Goal: Obtain resource: Download file/media

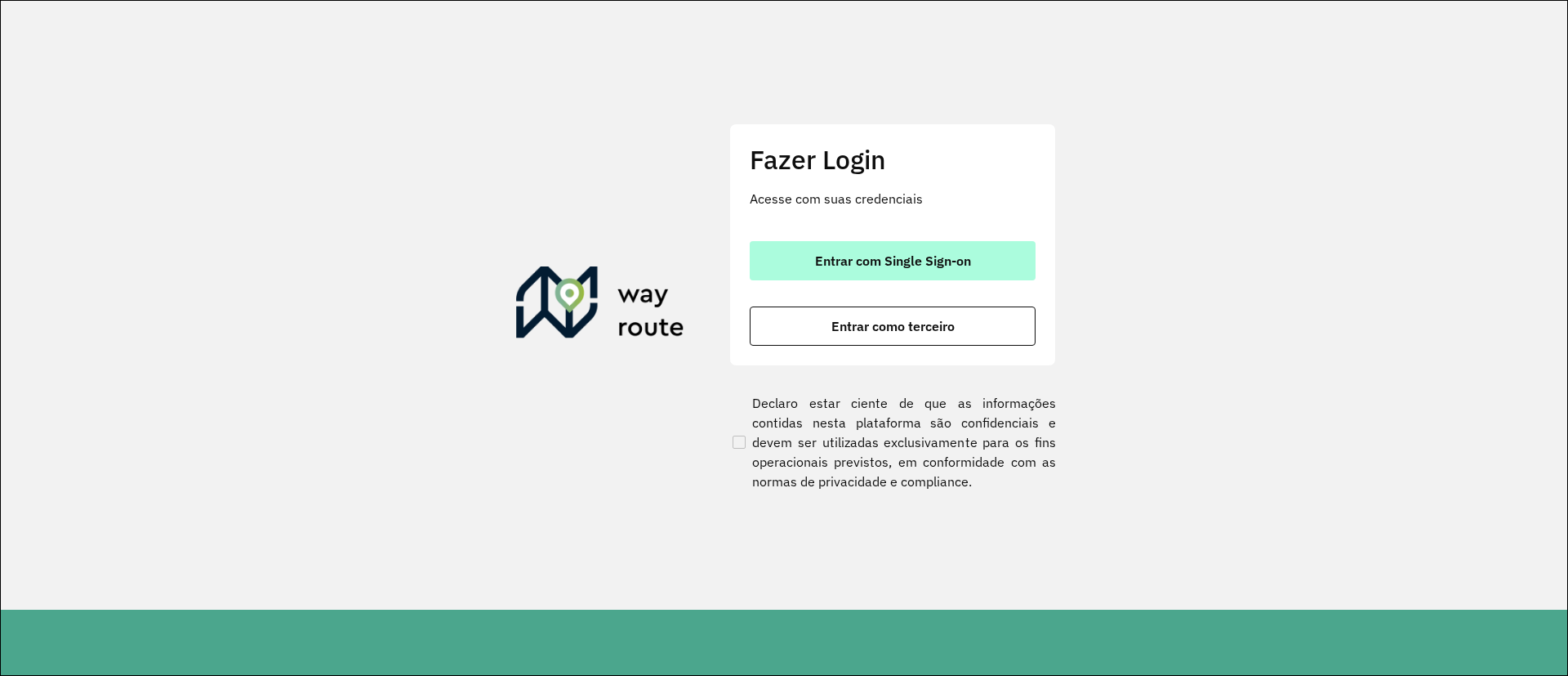
click at [902, 271] on button "Entrar com Single Sign-on" at bounding box center [892, 261] width 286 height 39
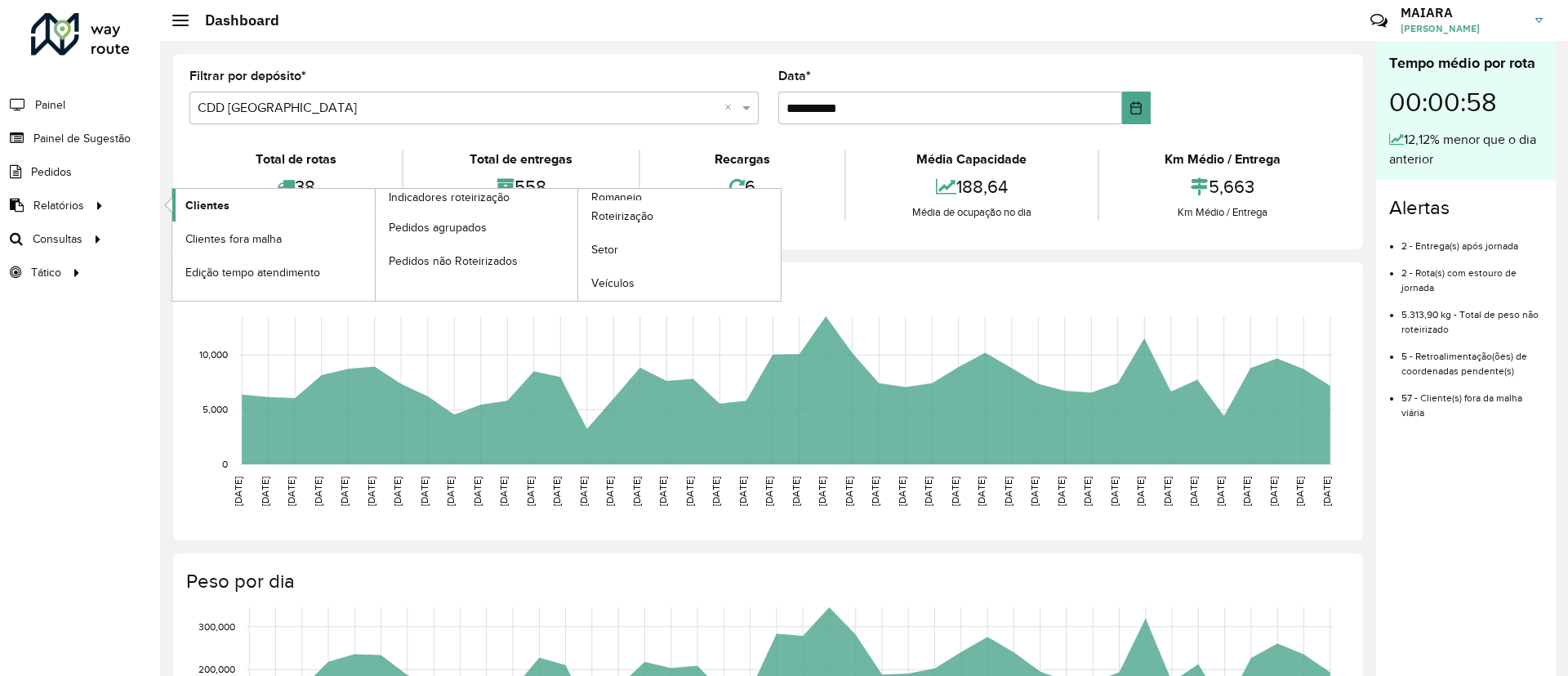
click at [209, 201] on span "Clientes" at bounding box center [208, 205] width 44 height 17
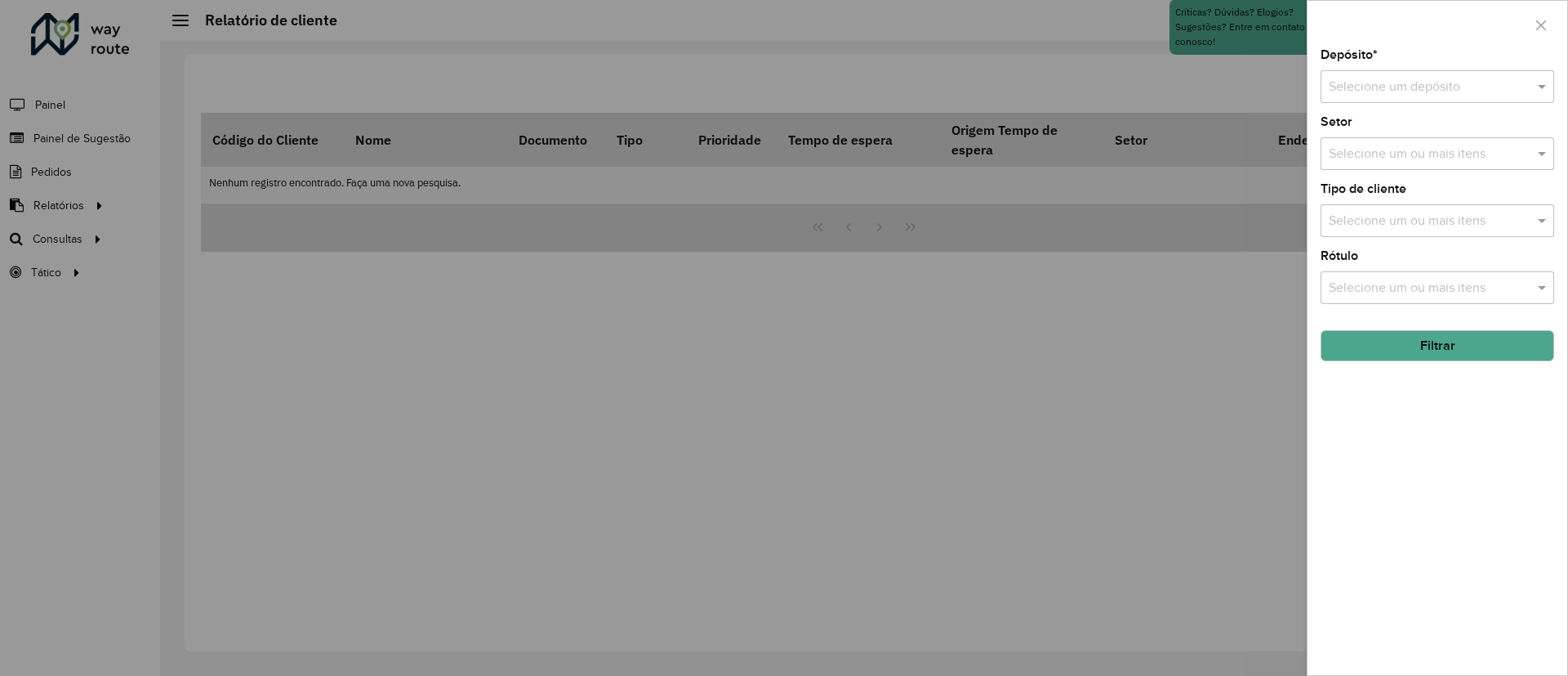
click at [1331, 89] on input "text" at bounding box center [1421, 87] width 184 height 20
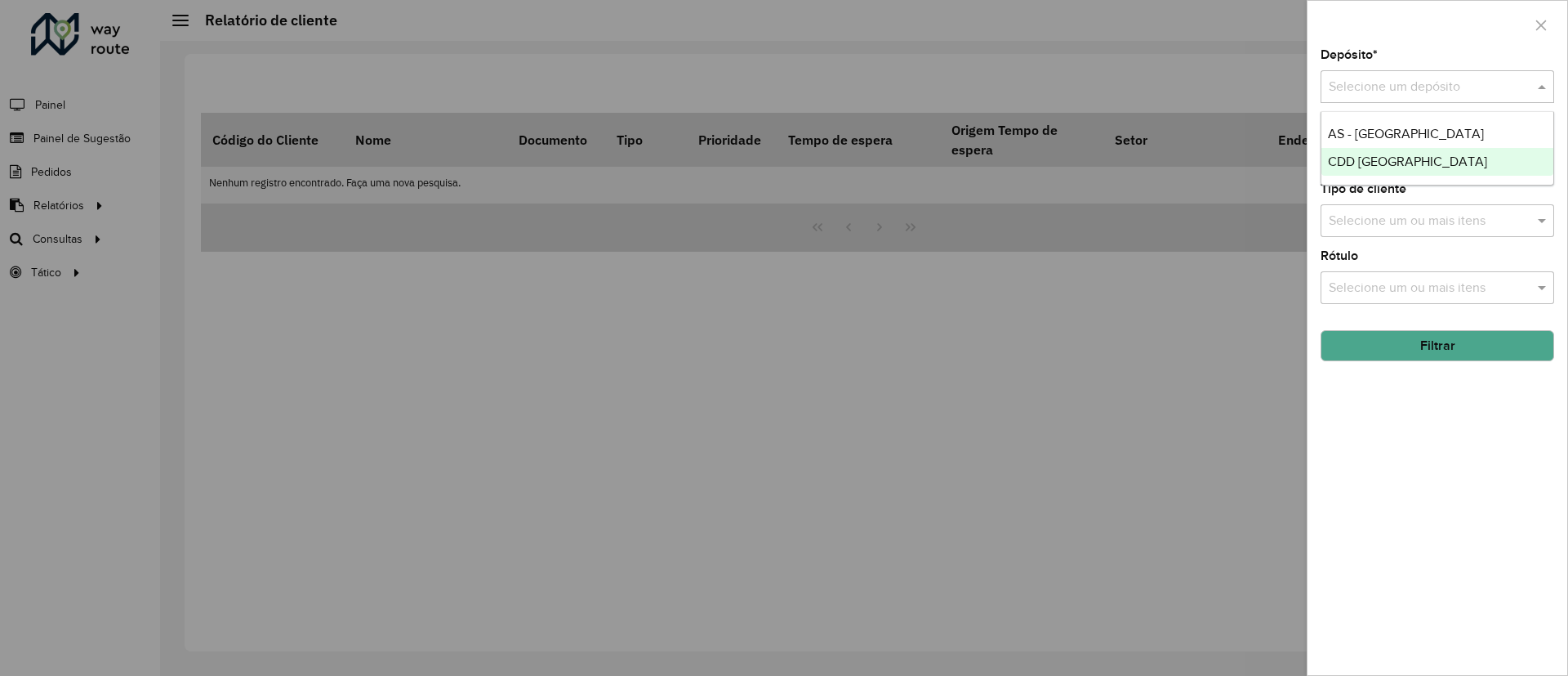
click at [1332, 156] on span "CDD [GEOGRAPHIC_DATA]" at bounding box center [1407, 161] width 160 height 14
click at [1394, 352] on button "Filtrar" at bounding box center [1437, 345] width 233 height 31
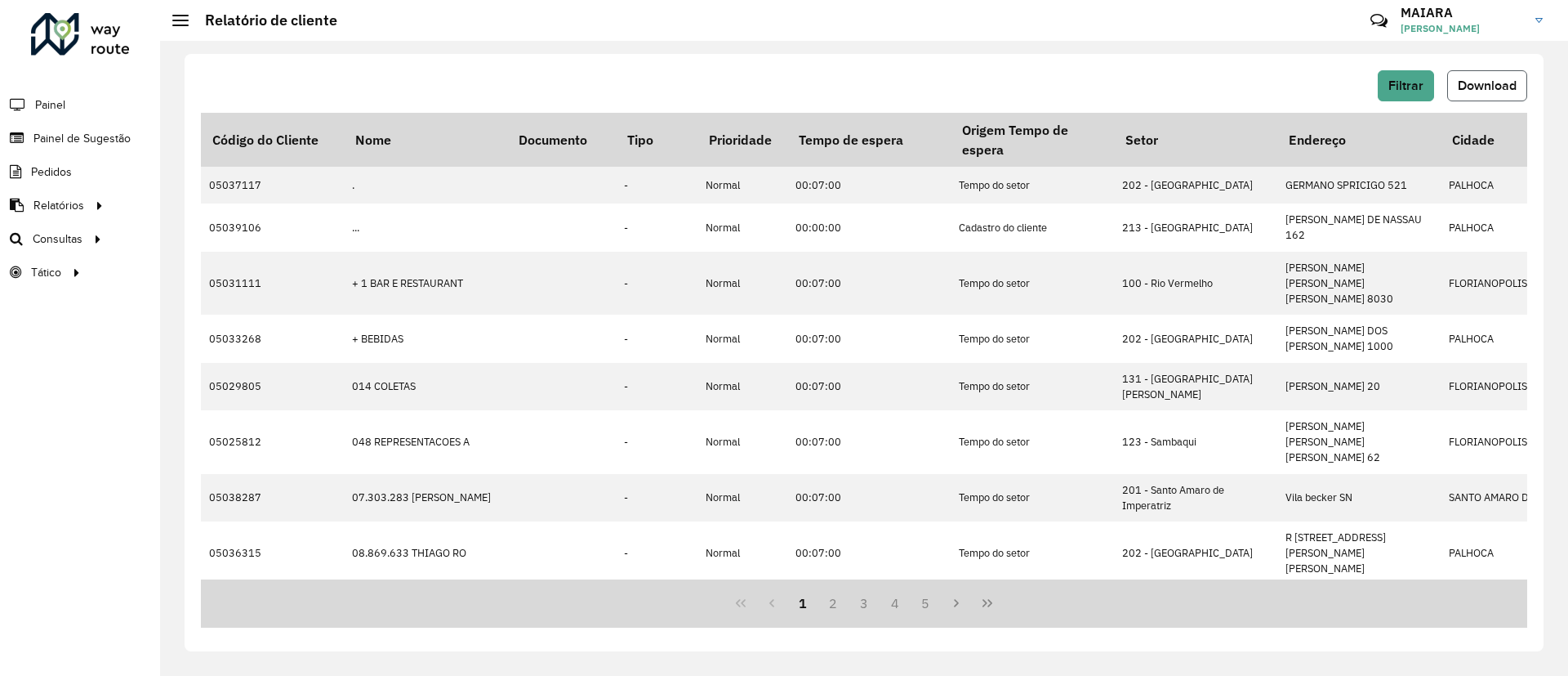
click at [1488, 85] on span "Download" at bounding box center [1487, 85] width 59 height 14
